Goal: Task Accomplishment & Management: Manage account settings

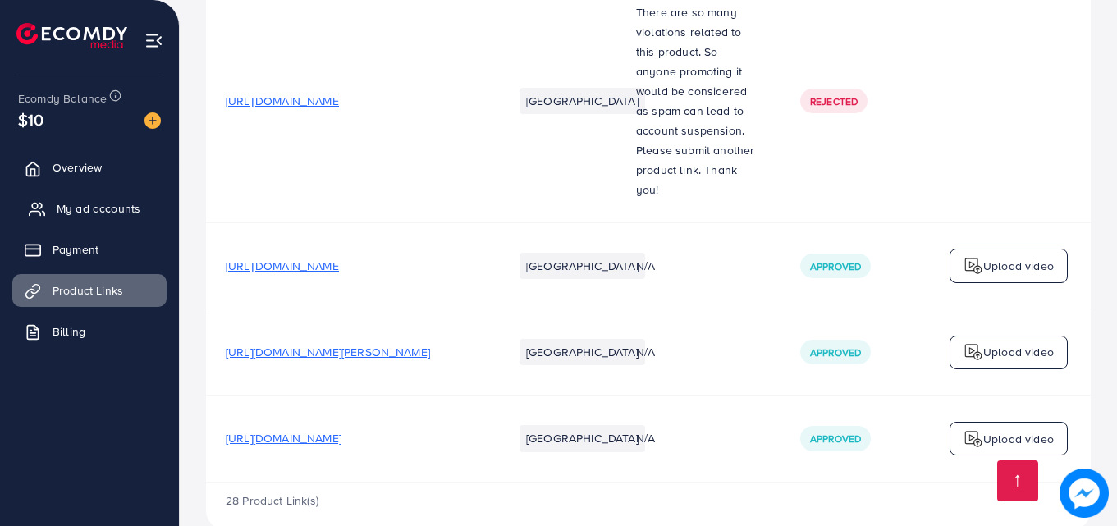
scroll to position [2657, 0]
click at [93, 202] on span "My ad accounts" at bounding box center [99, 208] width 84 height 16
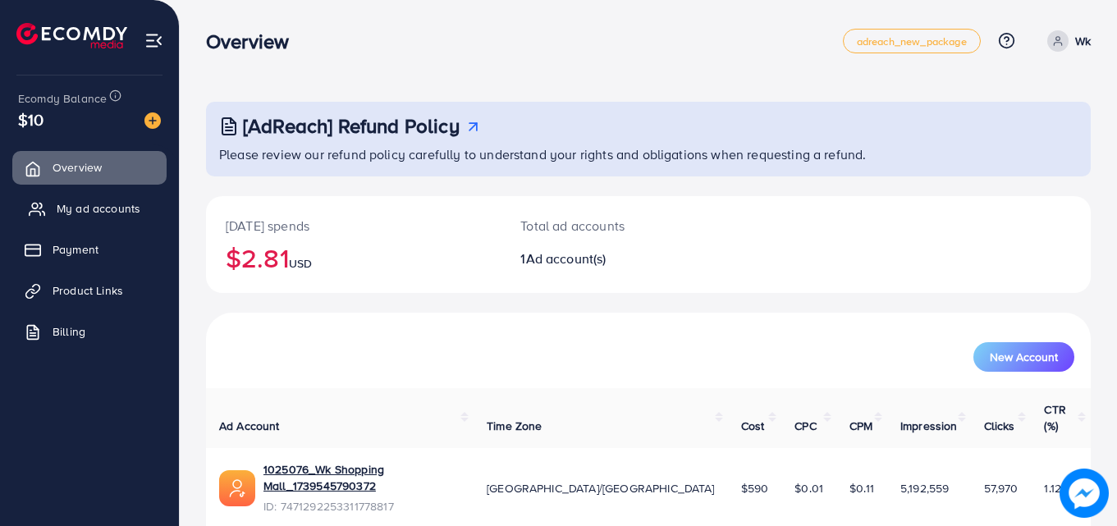
click at [121, 204] on span "My ad accounts" at bounding box center [99, 208] width 84 height 16
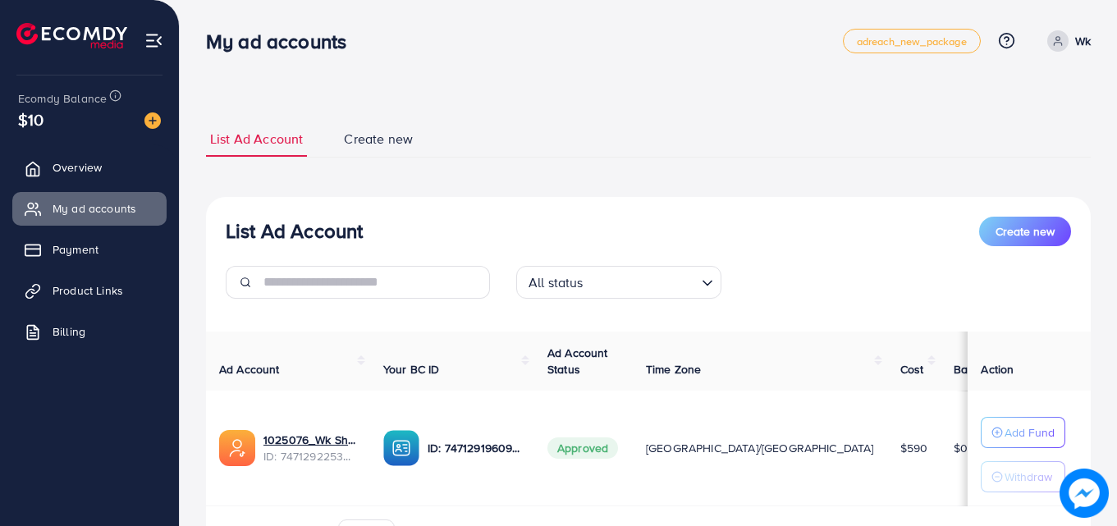
scroll to position [99, 0]
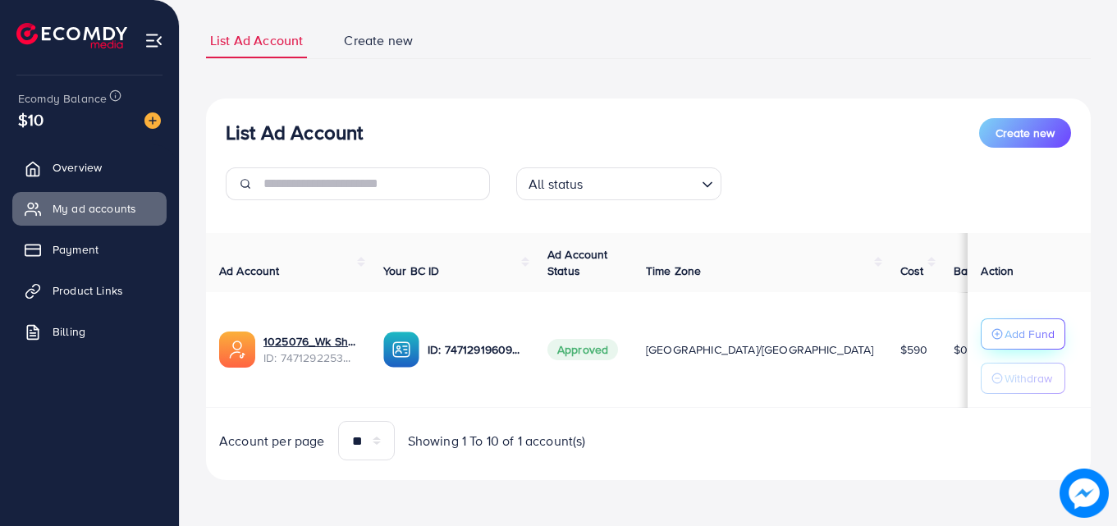
click at [1021, 333] on p "Add Fund" at bounding box center [1030, 334] width 50 height 20
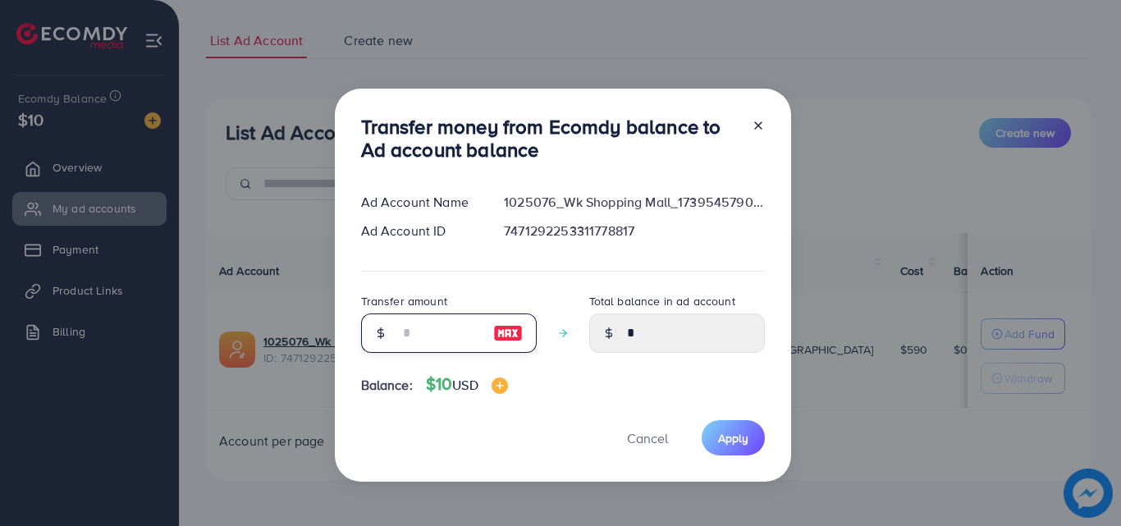
click at [417, 325] on input "number" at bounding box center [440, 333] width 82 height 39
type input "*"
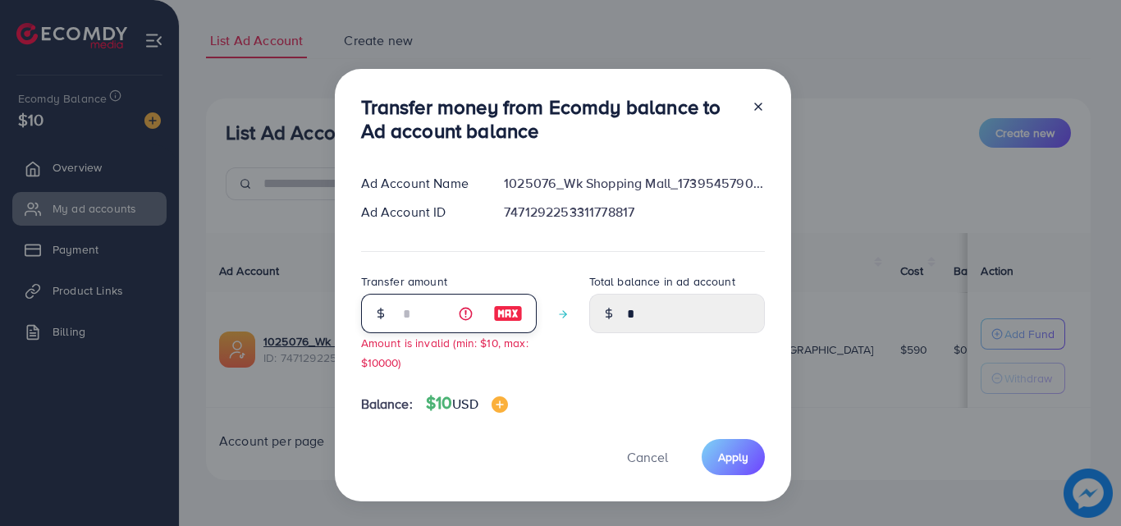
type input "****"
type input "**"
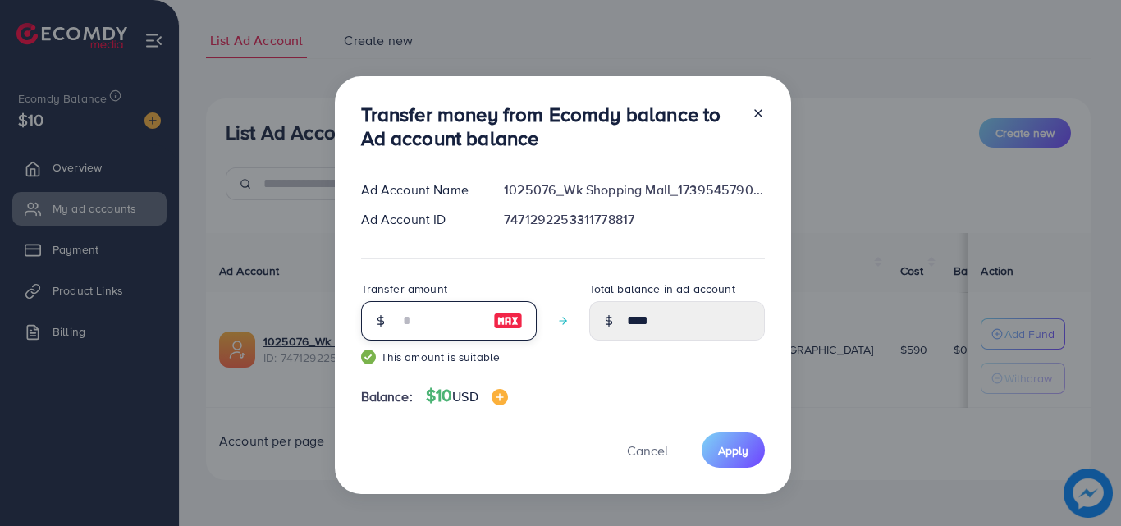
type input "*****"
type input "**"
click at [735, 443] on span "Apply" at bounding box center [733, 450] width 30 height 16
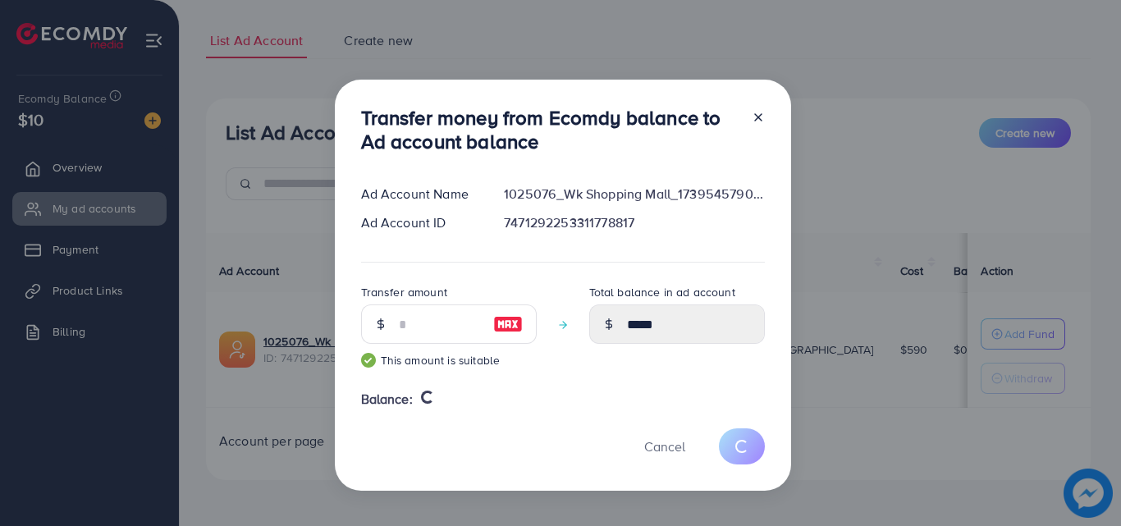
type input "*"
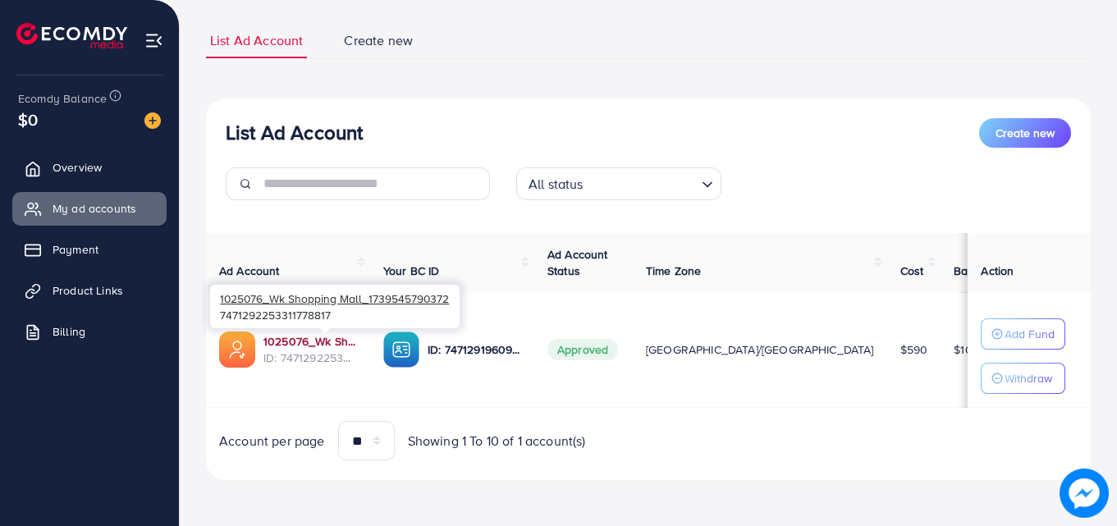
click at [318, 337] on link "1025076_Wk Shopping Mall_1739545790372" at bounding box center [311, 341] width 94 height 16
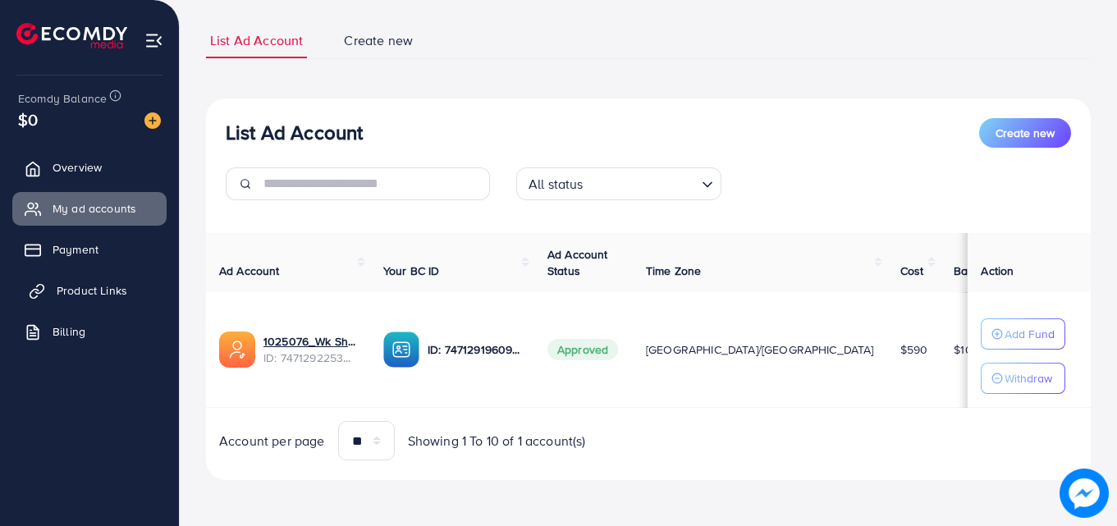
click at [95, 293] on span "Product Links" at bounding box center [92, 290] width 71 height 16
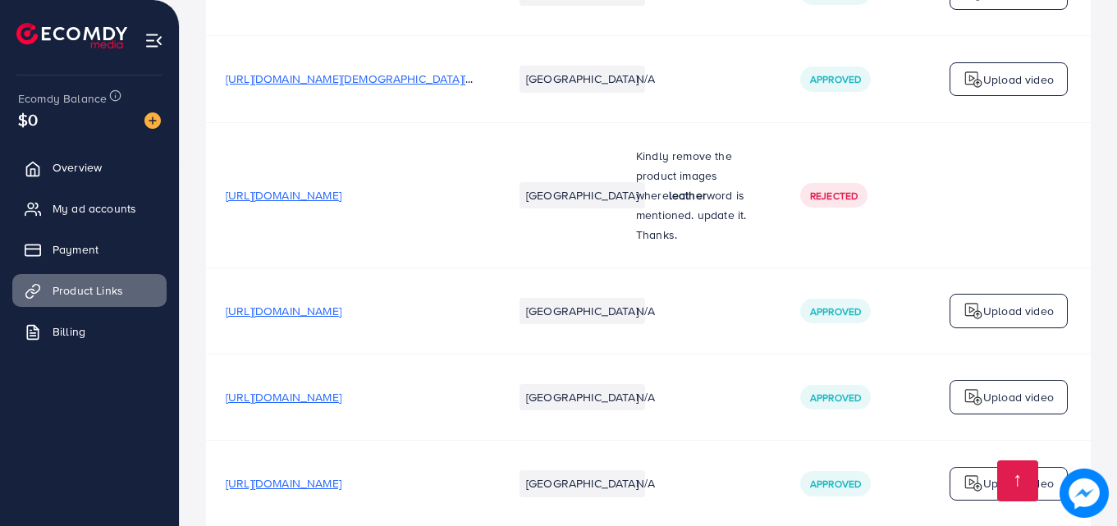
scroll to position [821, 0]
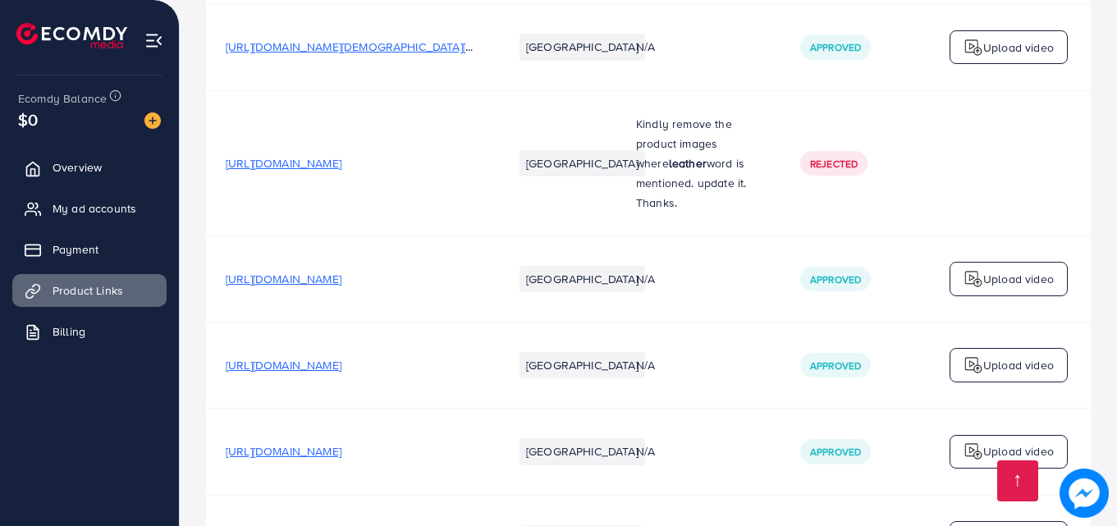
click at [342, 285] on span "[URL][DOMAIN_NAME]" at bounding box center [284, 279] width 116 height 16
click at [342, 371] on span "[URL][DOMAIN_NAME]" at bounding box center [284, 365] width 116 height 16
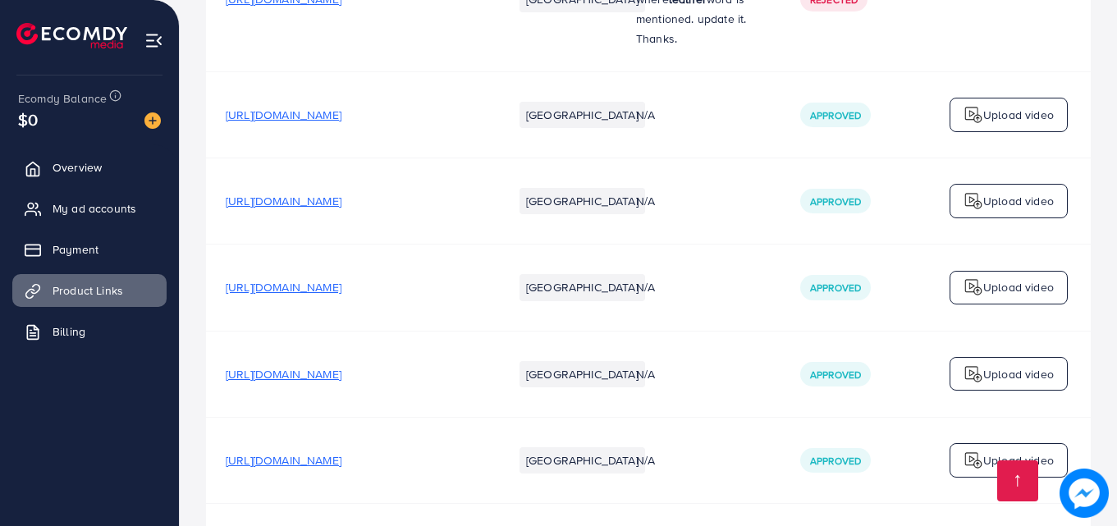
click at [342, 291] on span "[URL][DOMAIN_NAME]" at bounding box center [284, 287] width 116 height 16
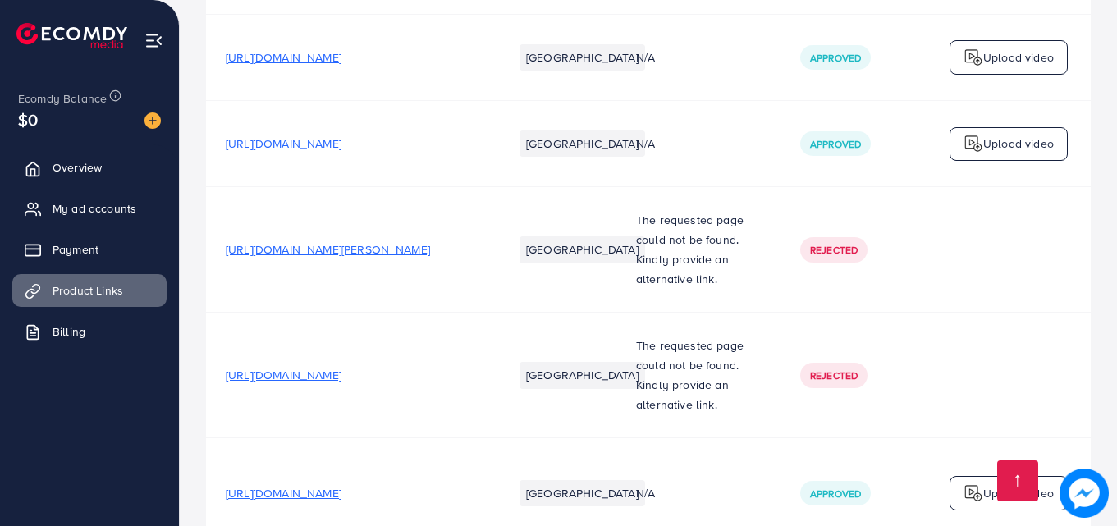
scroll to position [1478, 0]
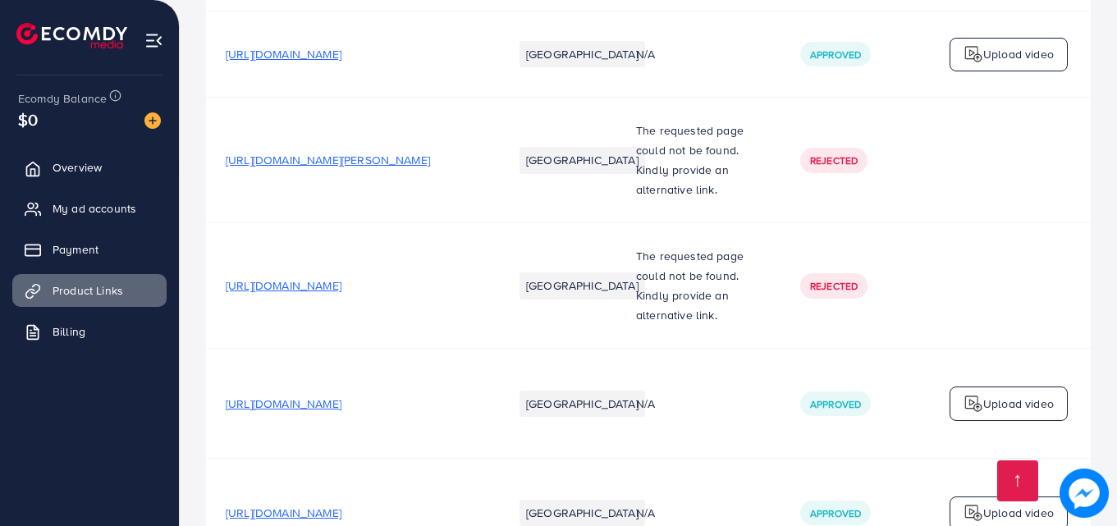
click at [342, 410] on span "[URL][DOMAIN_NAME]" at bounding box center [284, 404] width 116 height 16
